Goal: Transaction & Acquisition: Obtain resource

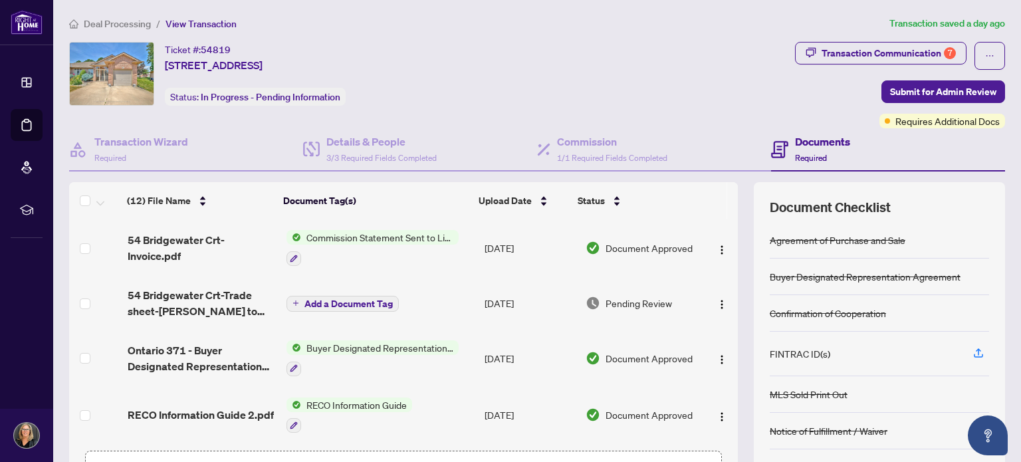
scroll to position [66, 0]
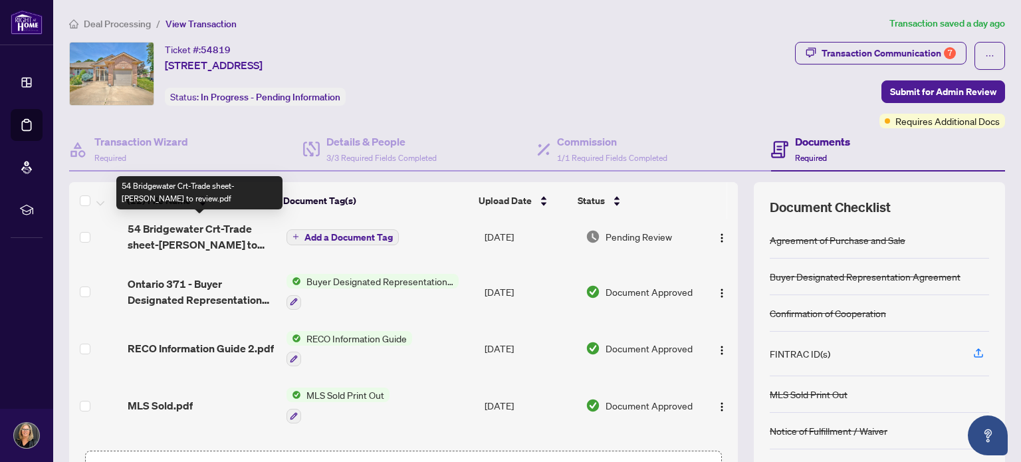
click at [189, 224] on span "54 Bridgewater Crt-Trade sheet-[PERSON_NAME] to review.pdf" at bounding box center [202, 237] width 148 height 32
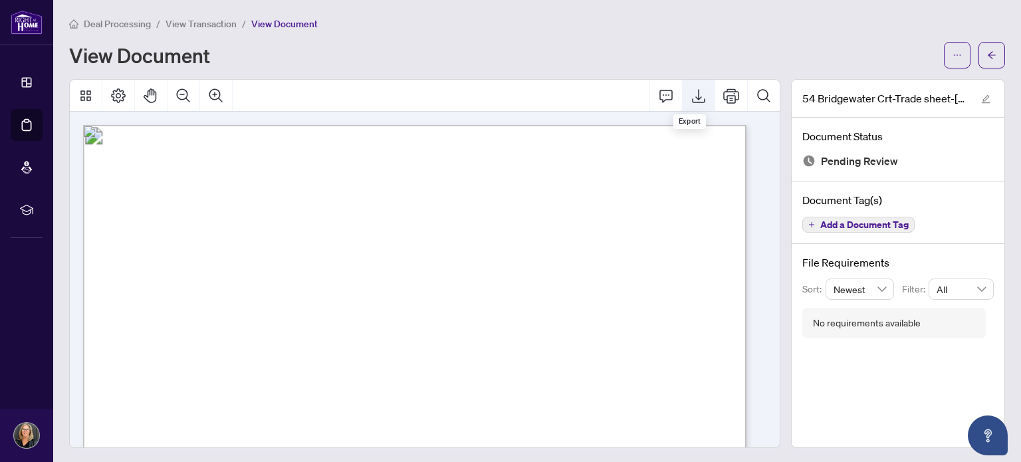
click at [691, 97] on icon "Export" at bounding box center [698, 96] width 16 height 16
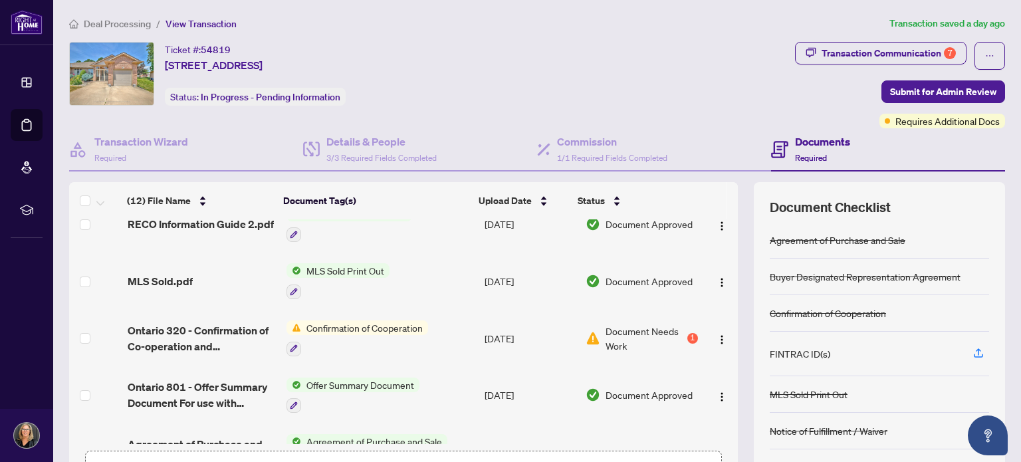
scroll to position [183, 0]
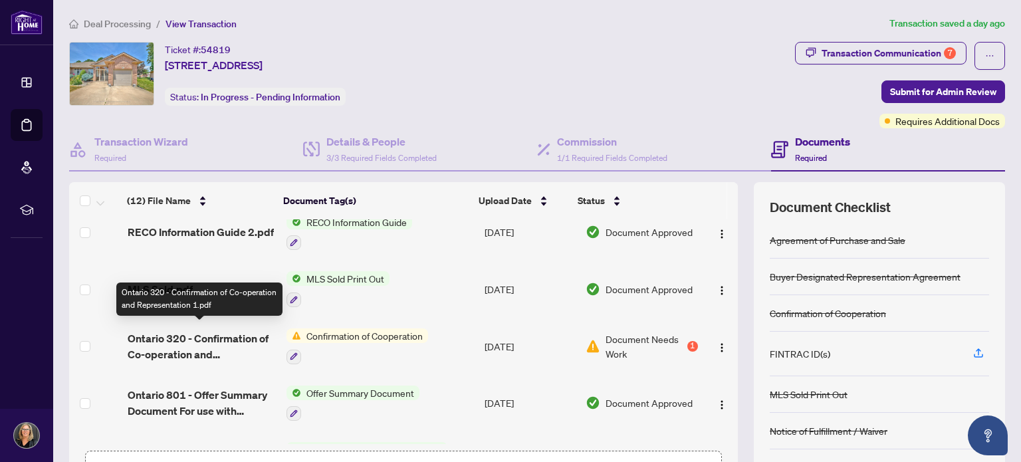
click at [200, 331] on span "Ontario 320 - Confirmation of Co-operation and Representation 1.pdf" at bounding box center [202, 346] width 148 height 32
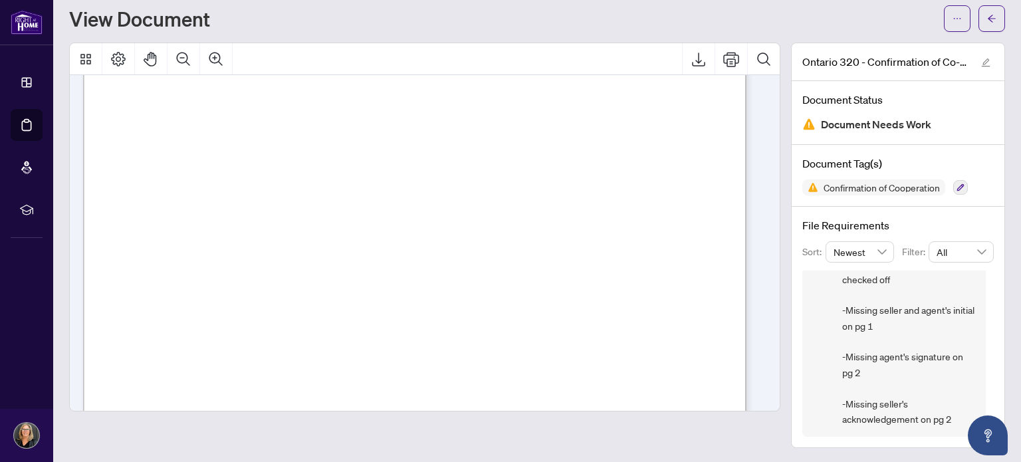
scroll to position [1196, 0]
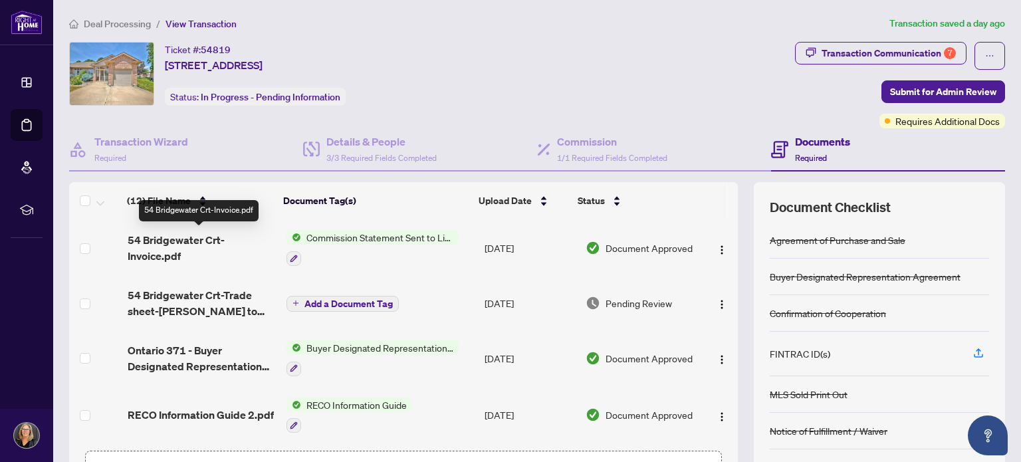
click at [163, 236] on span "54 Bridgewater Crt-Invoice.pdf" at bounding box center [202, 248] width 148 height 32
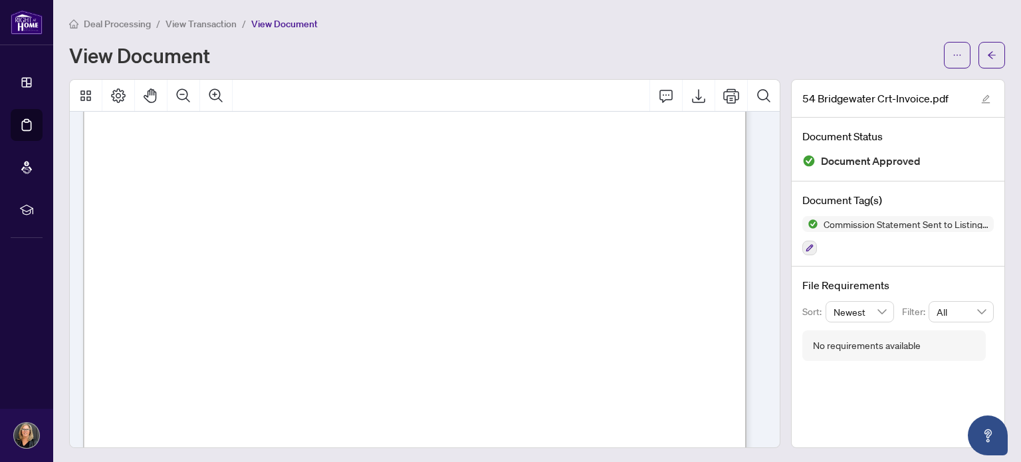
scroll to position [82, 0]
click at [692, 97] on icon "Export" at bounding box center [698, 96] width 13 height 14
